Goal: Task Accomplishment & Management: Use online tool/utility

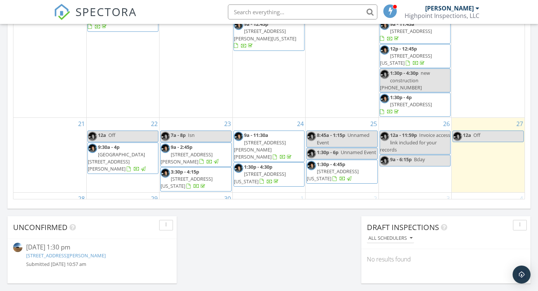
scroll to position [487, 0]
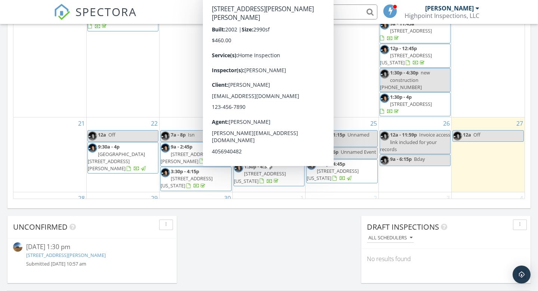
click at [257, 213] on span "[STREET_ADDRESS][PERSON_NAME][PERSON_NAME]" at bounding box center [260, 223] width 52 height 21
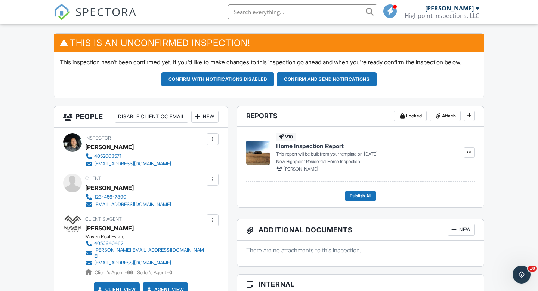
scroll to position [118, 0]
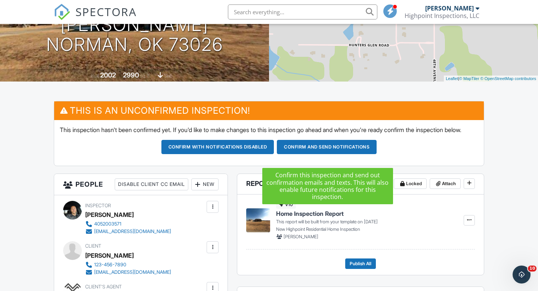
click at [319, 154] on button "Confirm and send notifications" at bounding box center [327, 147] width 100 height 14
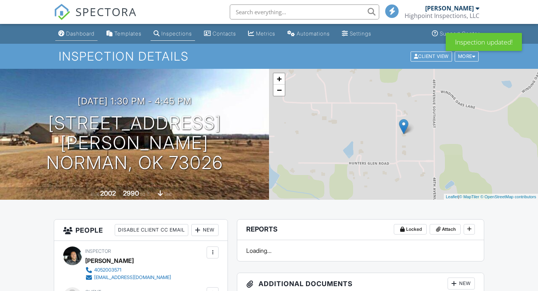
click at [82, 32] on div "Dashboard" at bounding box center [80, 33] width 28 height 6
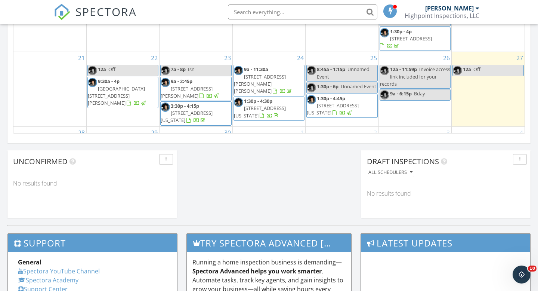
scroll to position [553, 0]
click at [186, 126] on div "30" at bounding box center [196, 151] width 72 height 50
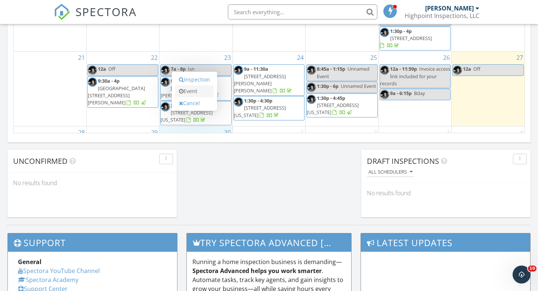
click at [191, 90] on link "Event" at bounding box center [194, 91] width 38 height 12
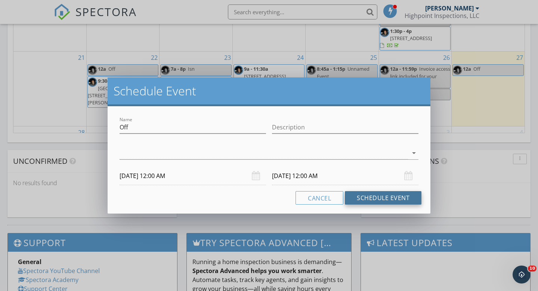
click at [375, 197] on button "Schedule Event" at bounding box center [383, 197] width 77 height 13
click at [395, 158] on div at bounding box center [264, 153] width 289 height 12
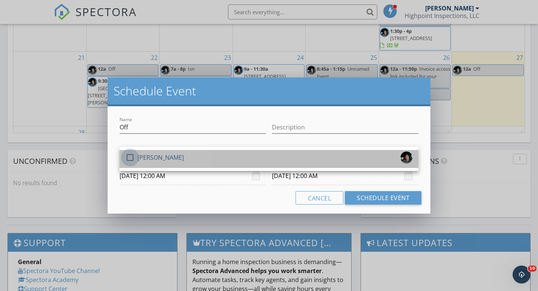
click at [129, 156] on div at bounding box center [130, 157] width 13 height 13
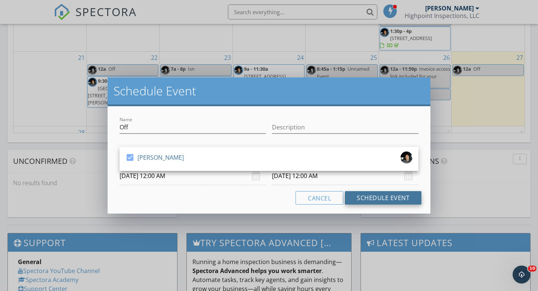
click at [390, 195] on button "Schedule Event" at bounding box center [383, 197] width 77 height 13
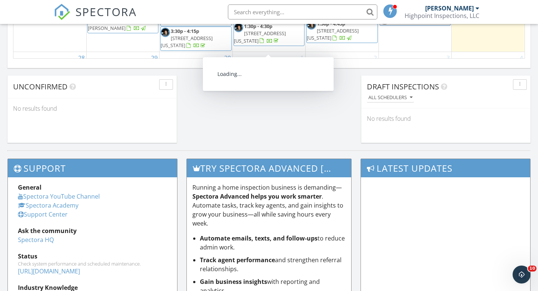
scroll to position [631, 0]
